Goal: Information Seeking & Learning: Learn about a topic

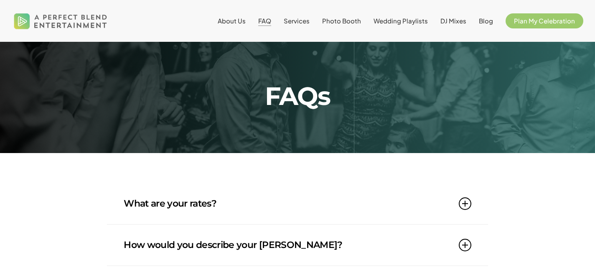
click at [377, 203] on link "What are your rates?" at bounding box center [297, 203] width 347 height 41
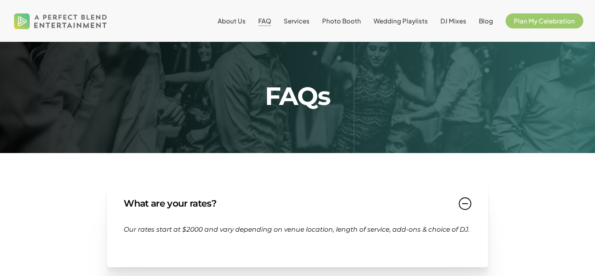
click at [377, 203] on link "What are your rates?" at bounding box center [297, 203] width 347 height 41
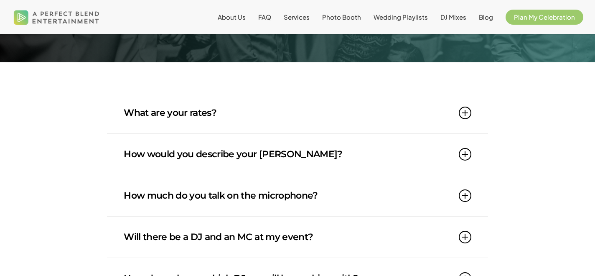
scroll to position [91, 0]
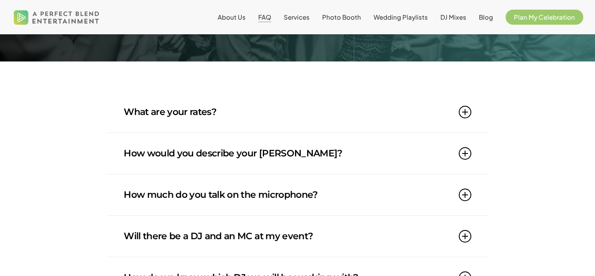
click at [401, 153] on link "How would you describe your [PERSON_NAME]?" at bounding box center [297, 153] width 347 height 41
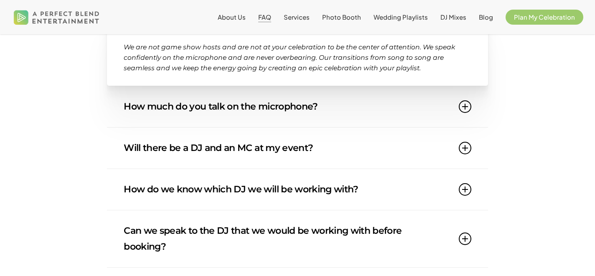
scroll to position [237, 0]
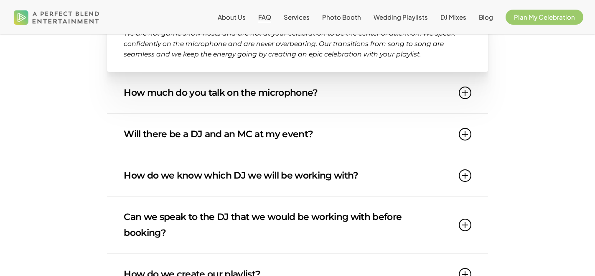
click at [400, 133] on link "Will there be a DJ and an MC at my event?" at bounding box center [297, 134] width 347 height 41
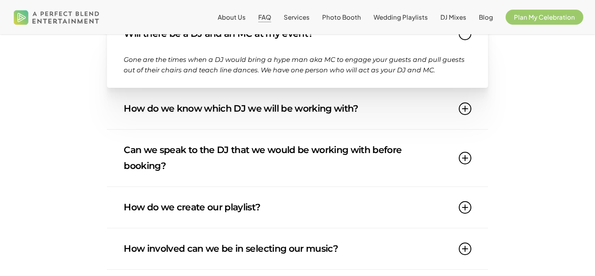
scroll to position [295, 0]
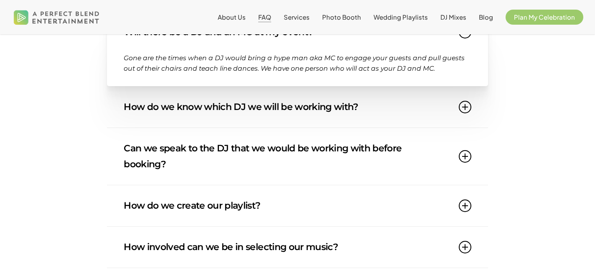
click at [418, 136] on link "Can we speak to the DJ that we would be working with before booking?" at bounding box center [297, 156] width 347 height 57
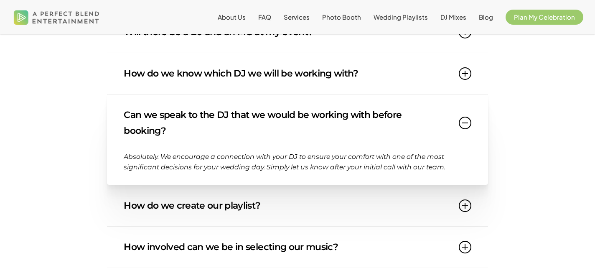
click at [408, 67] on link "How do we know which DJ we will be working with?" at bounding box center [297, 73] width 347 height 41
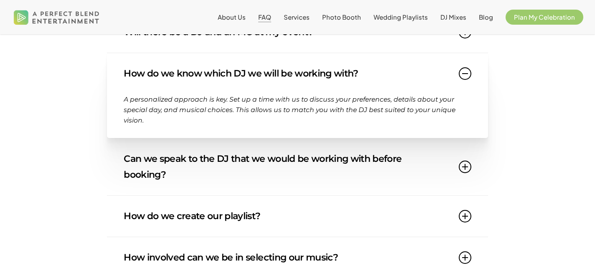
click at [408, 67] on link "How do we know which DJ we will be working with?" at bounding box center [297, 73] width 347 height 41
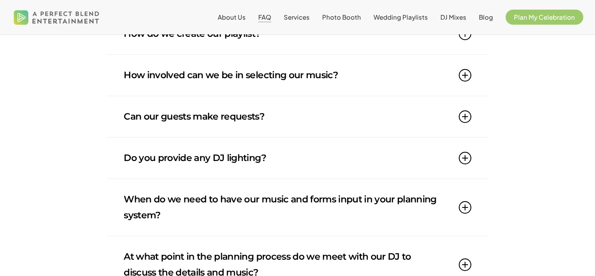
scroll to position [436, 0]
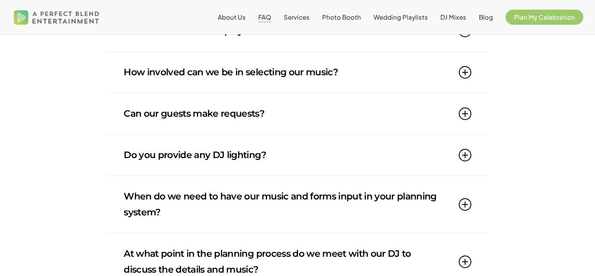
click at [434, 164] on link "Do you provide any DJ lighting?" at bounding box center [297, 154] width 347 height 41
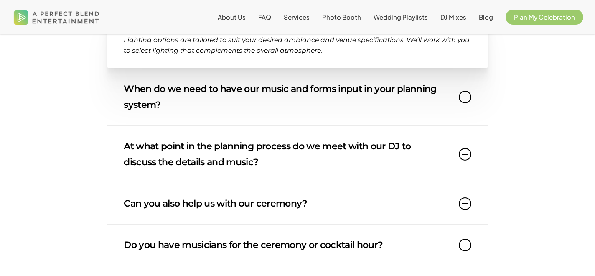
scroll to position [583, 0]
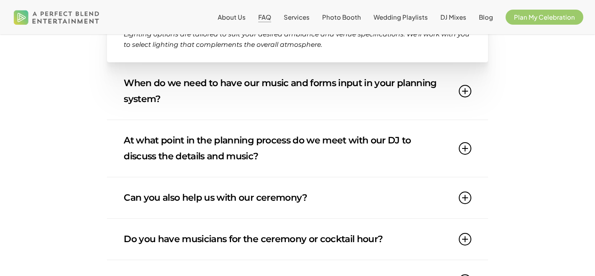
click at [425, 148] on link "At what point in the planning process do we meet with our DJ to discuss the det…" at bounding box center [297, 148] width 347 height 57
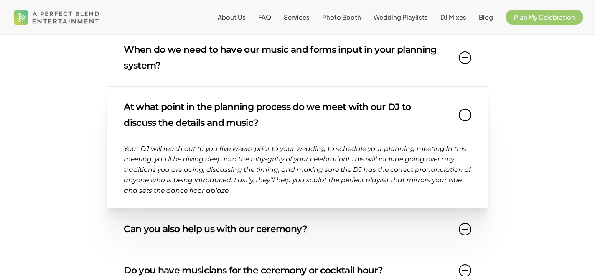
click at [432, 115] on link "At what point in the planning process do we meet with our DJ to discuss the det…" at bounding box center [297, 114] width 347 height 57
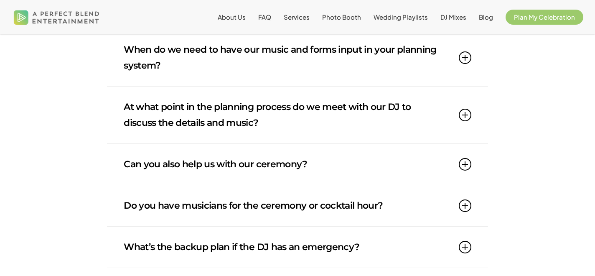
click at [414, 168] on link "Can you also help us with our ceremony?" at bounding box center [297, 164] width 347 height 41
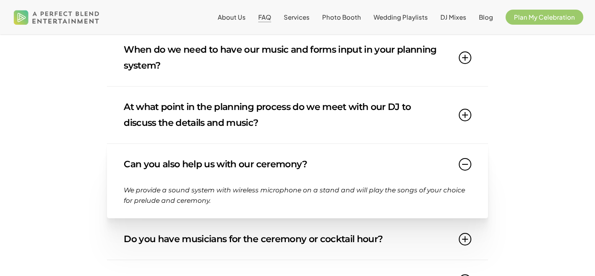
click at [414, 168] on link "Can you also help us with our ceremony?" at bounding box center [297, 164] width 347 height 41
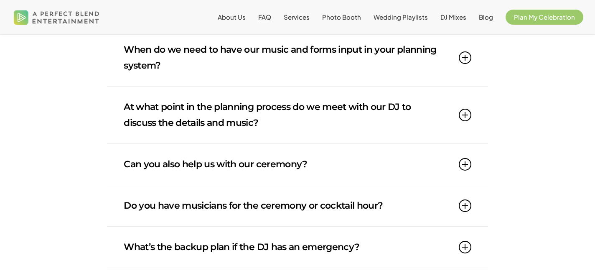
click at [414, 168] on link "Can you also help us with our ceremony?" at bounding box center [297, 164] width 347 height 41
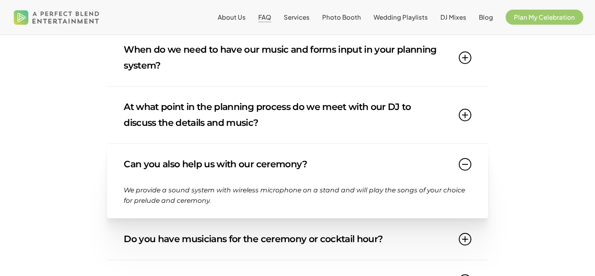
click at [414, 168] on link "Can you also help us with our ceremony?" at bounding box center [297, 164] width 347 height 41
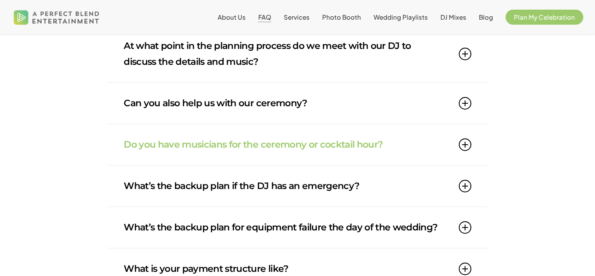
scroll to position [651, 0]
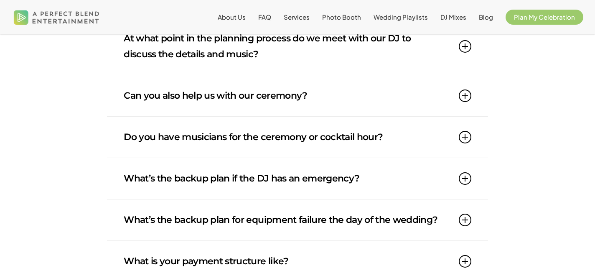
click at [422, 129] on link "Do you have musicians for the ceremony or cocktail hour?" at bounding box center [297, 136] width 347 height 41
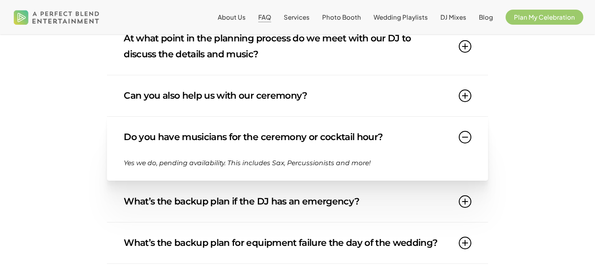
click at [422, 129] on link "Do you have musicians for the ceremony or cocktail hour?" at bounding box center [297, 136] width 347 height 41
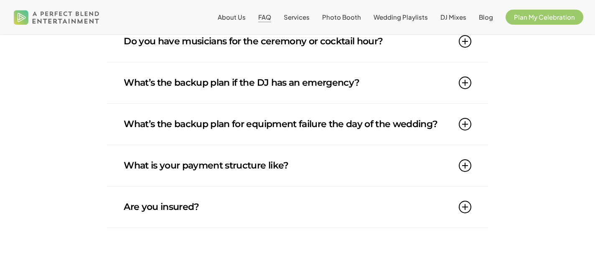
scroll to position [752, 0]
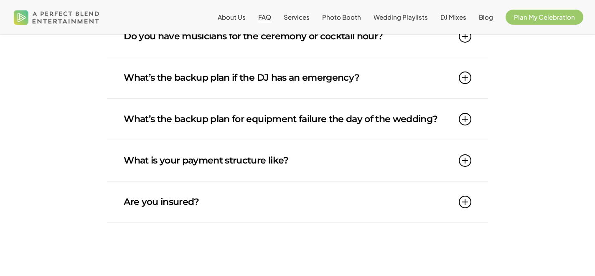
click at [403, 165] on link "What is your payment structure like?" at bounding box center [297, 160] width 347 height 41
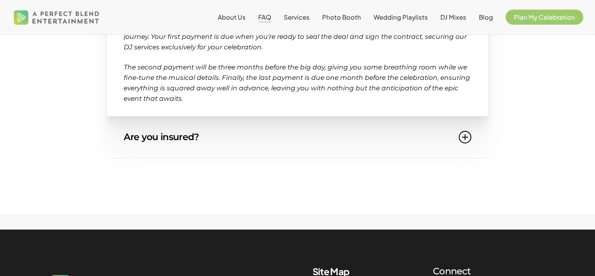
scroll to position [913, 0]
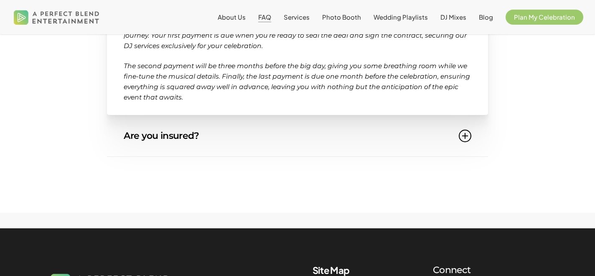
click at [389, 150] on link "Are you insured?" at bounding box center [297, 135] width 347 height 41
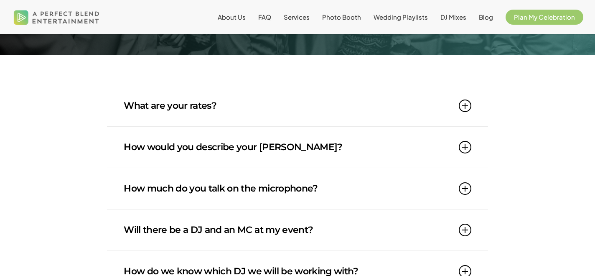
scroll to position [94, 0]
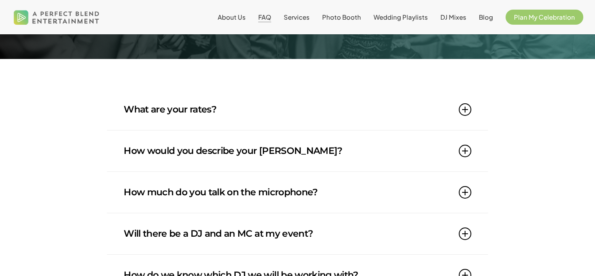
click at [355, 159] on link "How would you describe your [PERSON_NAME]?" at bounding box center [297, 150] width 347 height 41
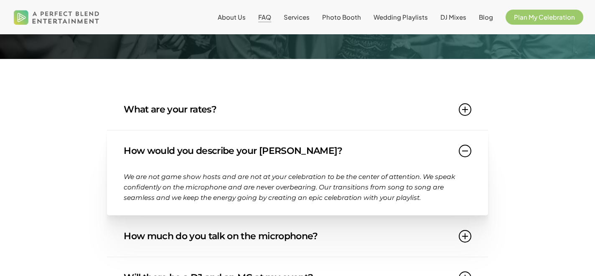
click at [355, 160] on link "How would you describe your [PERSON_NAME]?" at bounding box center [297, 150] width 347 height 41
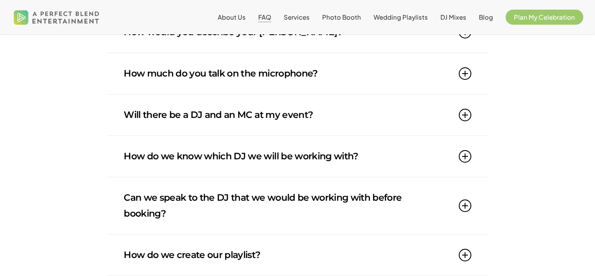
scroll to position [213, 0]
click at [354, 175] on link "How do we know which DJ we will be working with?" at bounding box center [297, 155] width 347 height 41
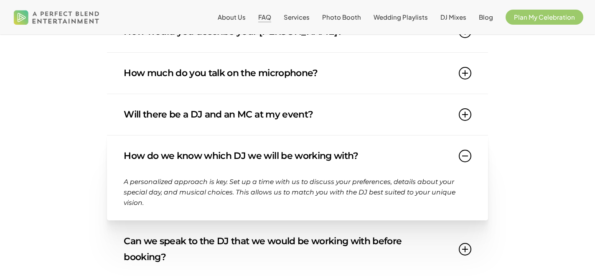
click at [366, 162] on link "How do we know which DJ we will be working with?" at bounding box center [297, 155] width 347 height 41
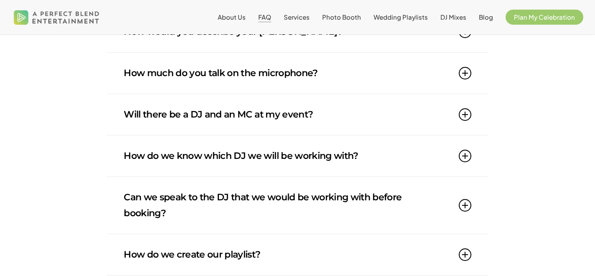
click at [362, 200] on link "Can we speak to the DJ that we would be working with before booking?" at bounding box center [297, 205] width 347 height 57
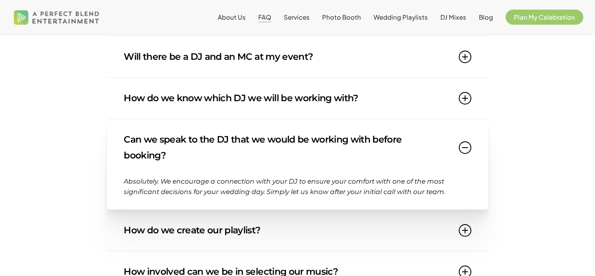
scroll to position [270, 0]
